Goal: Information Seeking & Learning: Learn about a topic

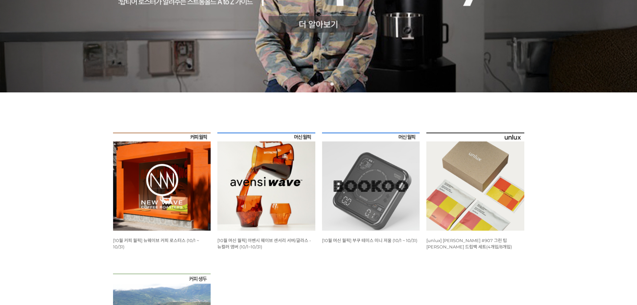
scroll to position [334, 0]
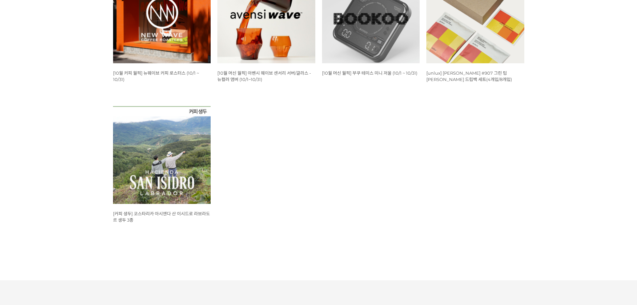
click at [189, 52] on img at bounding box center [162, 14] width 98 height 98
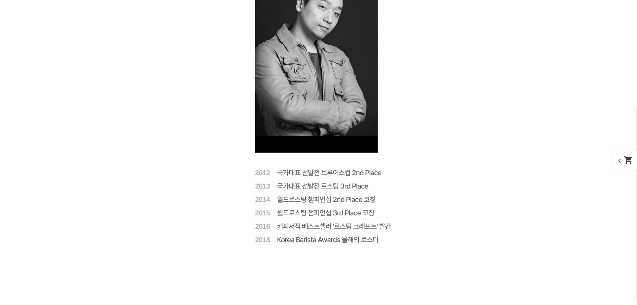
scroll to position [2412, 0]
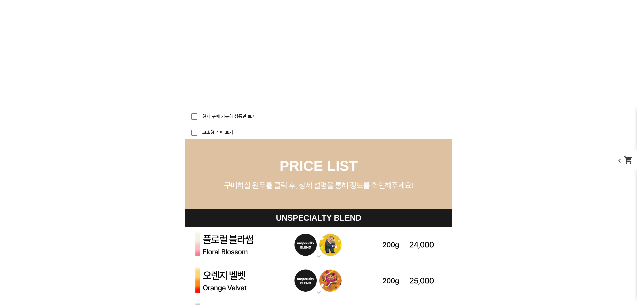
scroll to position [1670, 0]
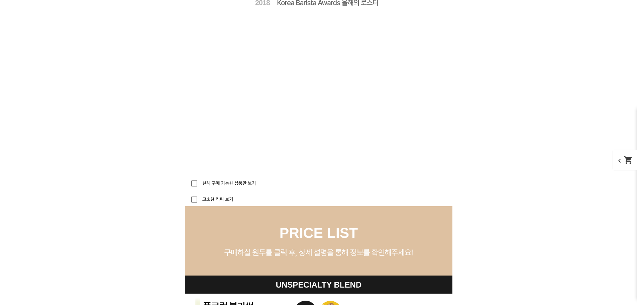
click at [247, 180] on div "현재 구매 가능한 상품만 보기" at bounding box center [222, 182] width 68 height 13
click at [249, 181] on label "현재 구매 가능한 상품만 보기" at bounding box center [228, 183] width 55 height 4
click at [201, 181] on input "현재 구매 가능한 상품만 보기" at bounding box center [194, 182] width 13 height 13
checkbox input "true"
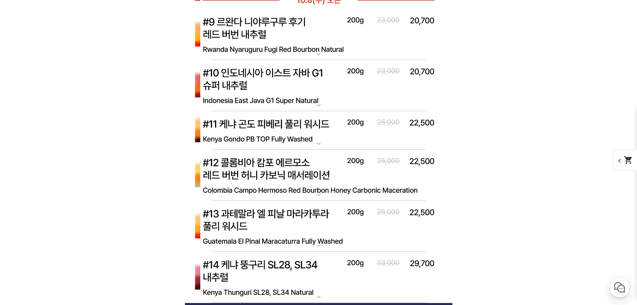
scroll to position [2406, 0]
